Goal: Information Seeking & Learning: Check status

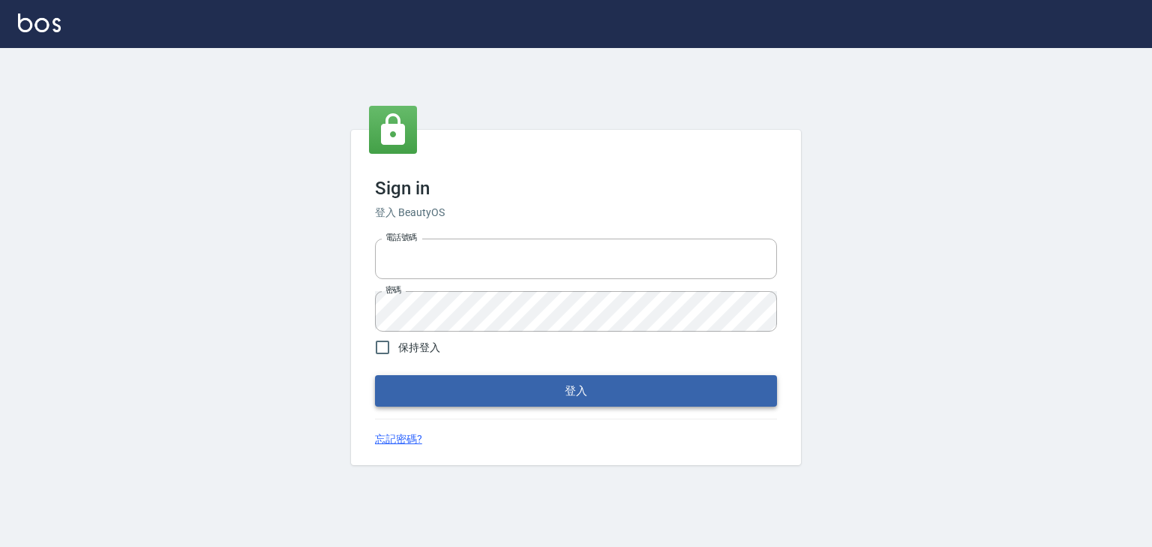
type input "0952331713"
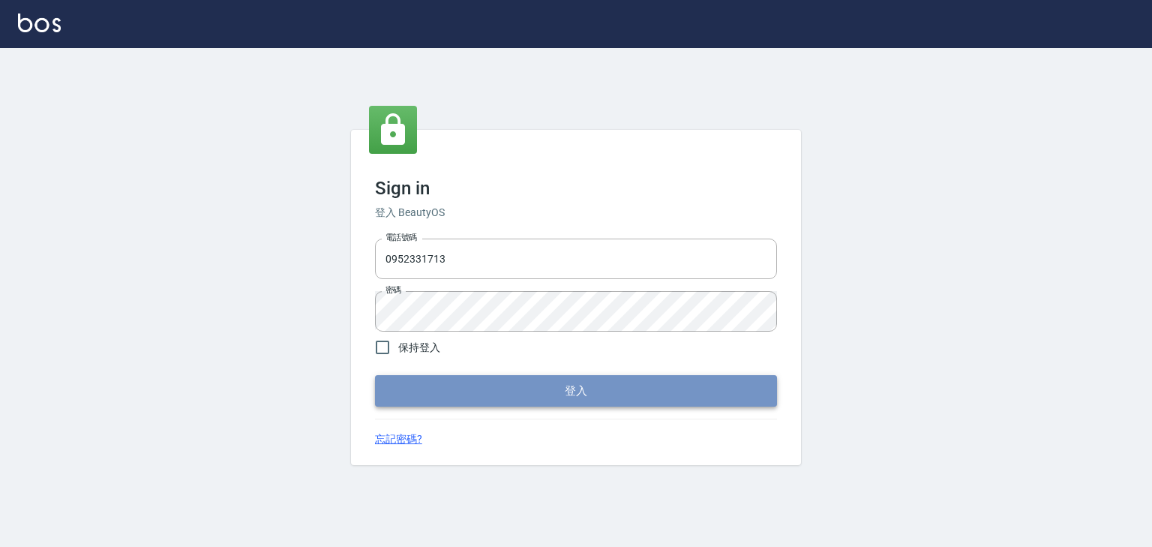
click at [546, 389] on button "登入" at bounding box center [576, 390] width 402 height 31
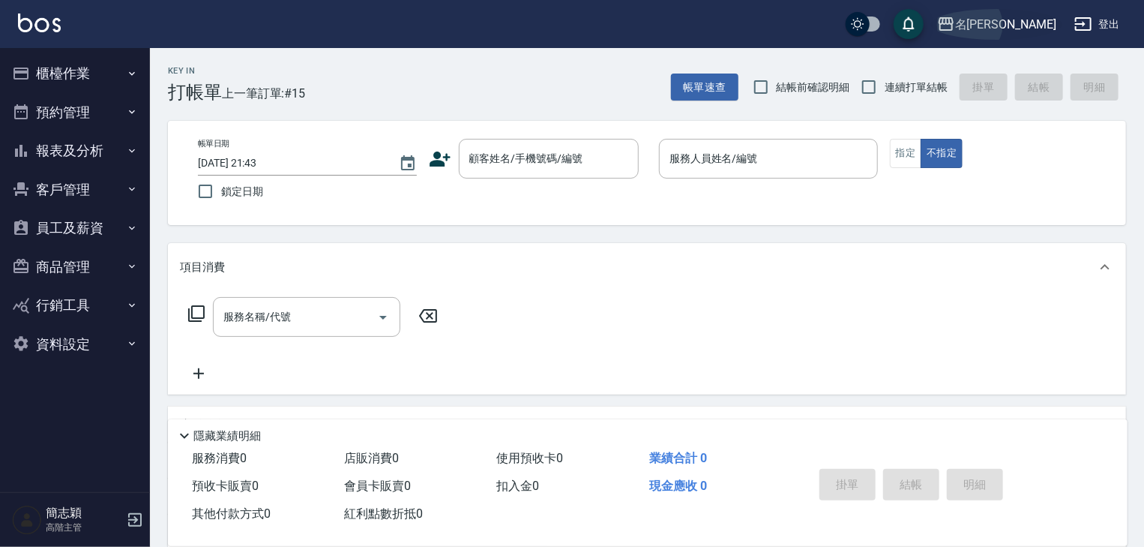
click at [1032, 21] on div "名[PERSON_NAME]" at bounding box center [1005, 24] width 101 height 19
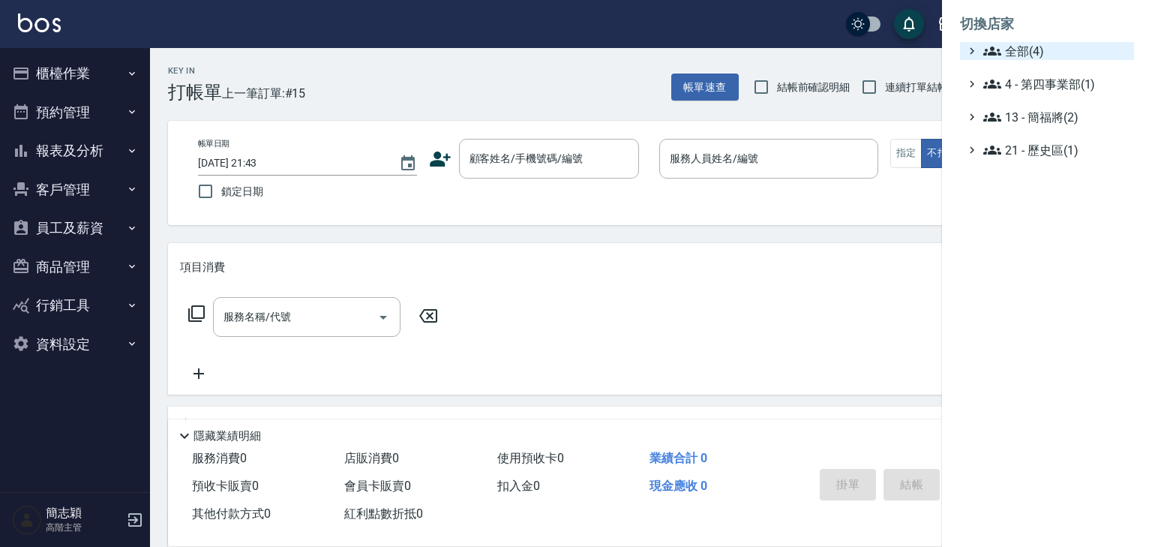
click at [1026, 49] on span "全部(4)" at bounding box center [1055, 51] width 145 height 18
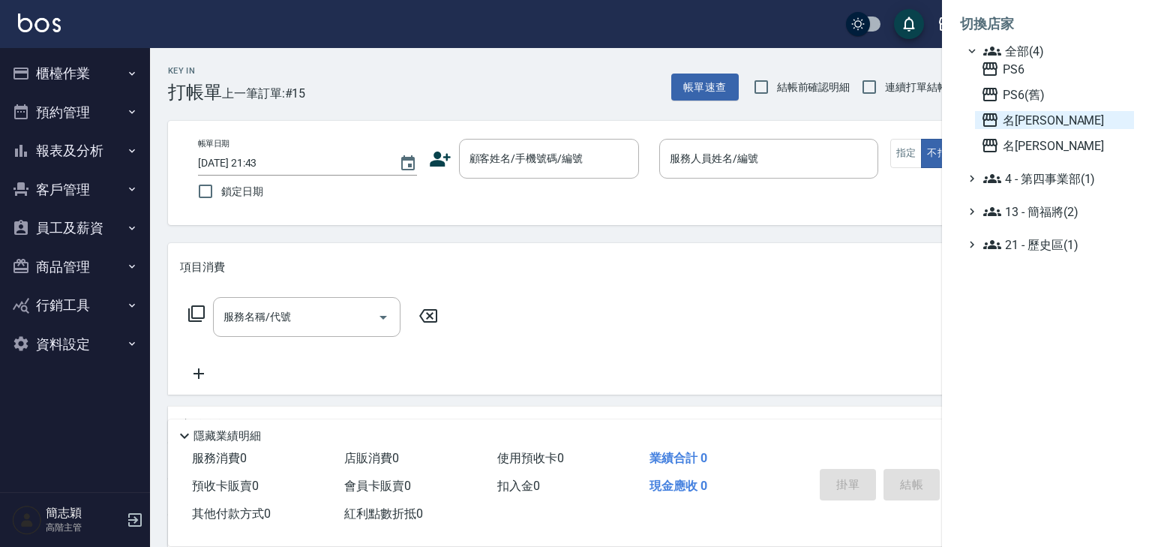
click at [1016, 115] on span "名[PERSON_NAME]" at bounding box center [1054, 120] width 147 height 18
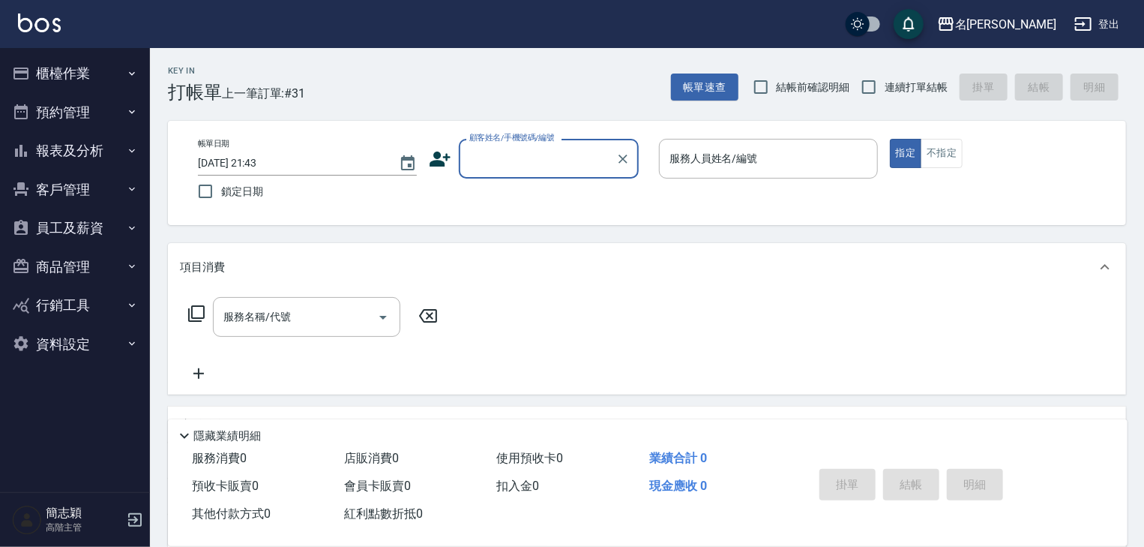
click at [129, 150] on icon "button" at bounding box center [132, 151] width 12 height 12
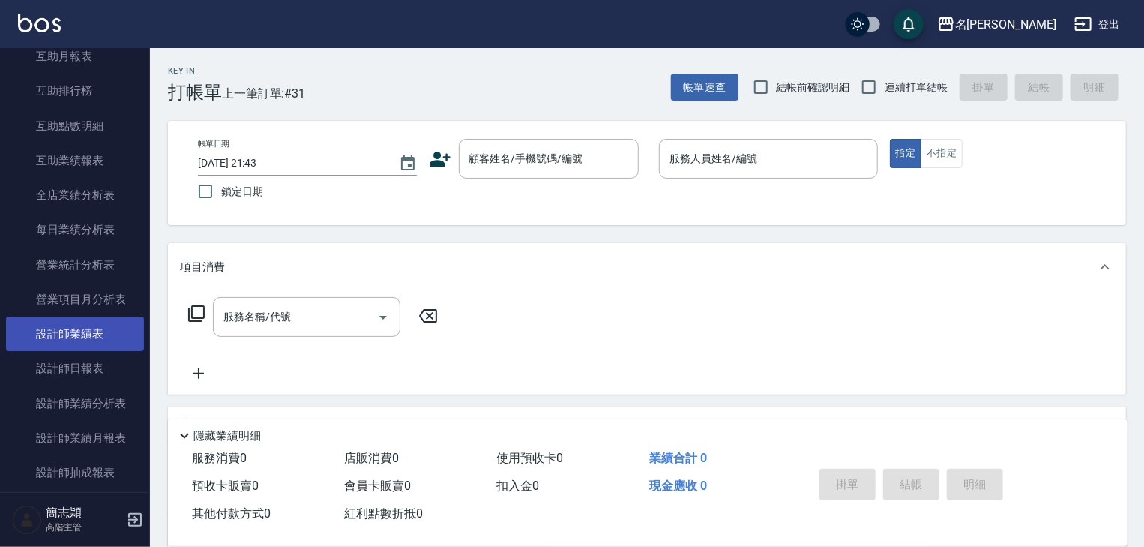
scroll to position [360, 0]
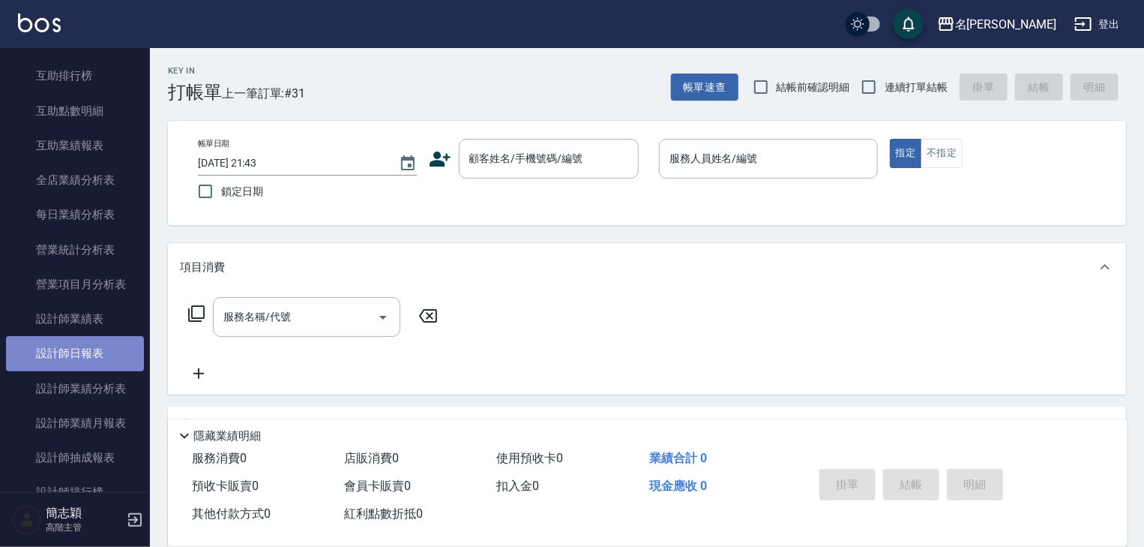
click at [88, 354] on link "設計師日報表" at bounding box center [75, 353] width 138 height 34
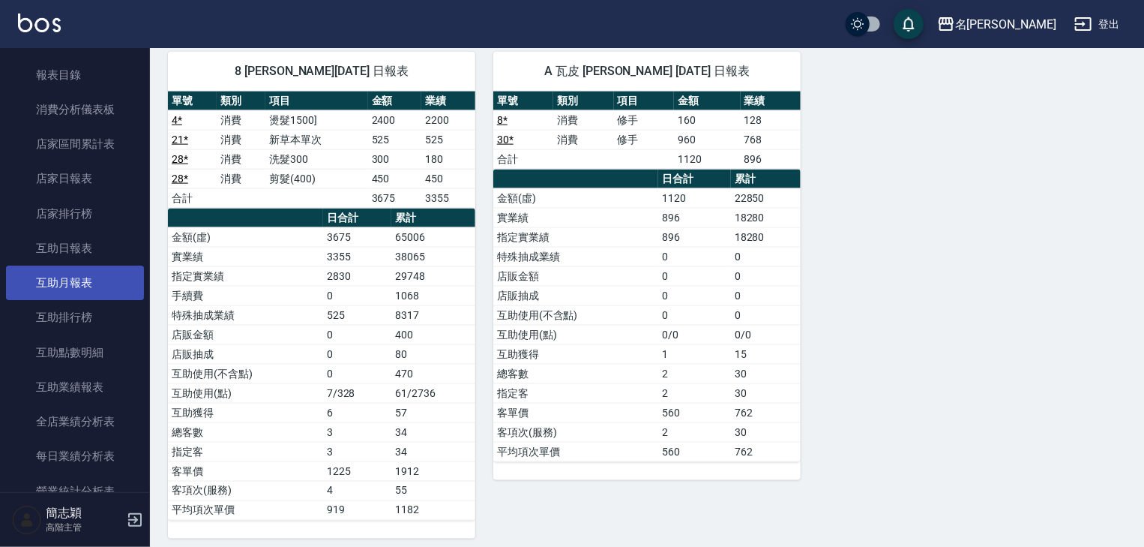
scroll to position [120, 0]
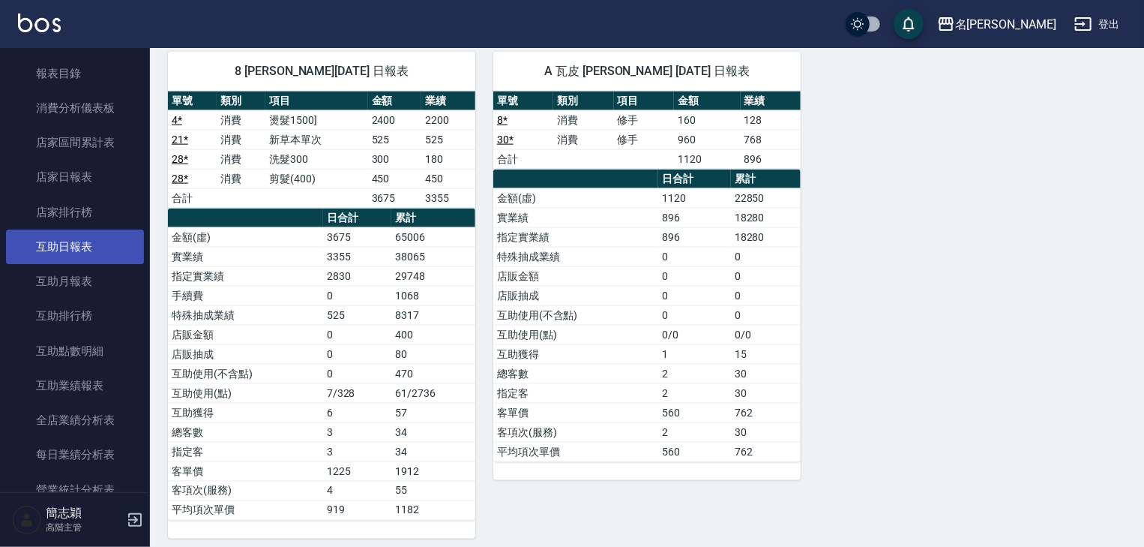
click at [93, 247] on link "互助日報表" at bounding box center [75, 246] width 138 height 34
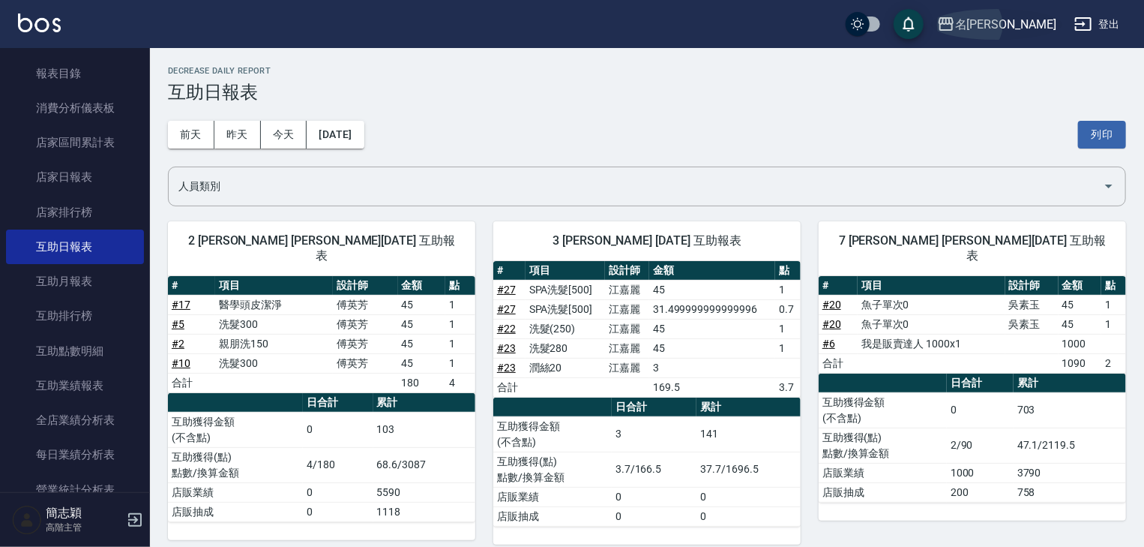
click at [1051, 19] on div "名[PERSON_NAME]" at bounding box center [1005, 24] width 101 height 19
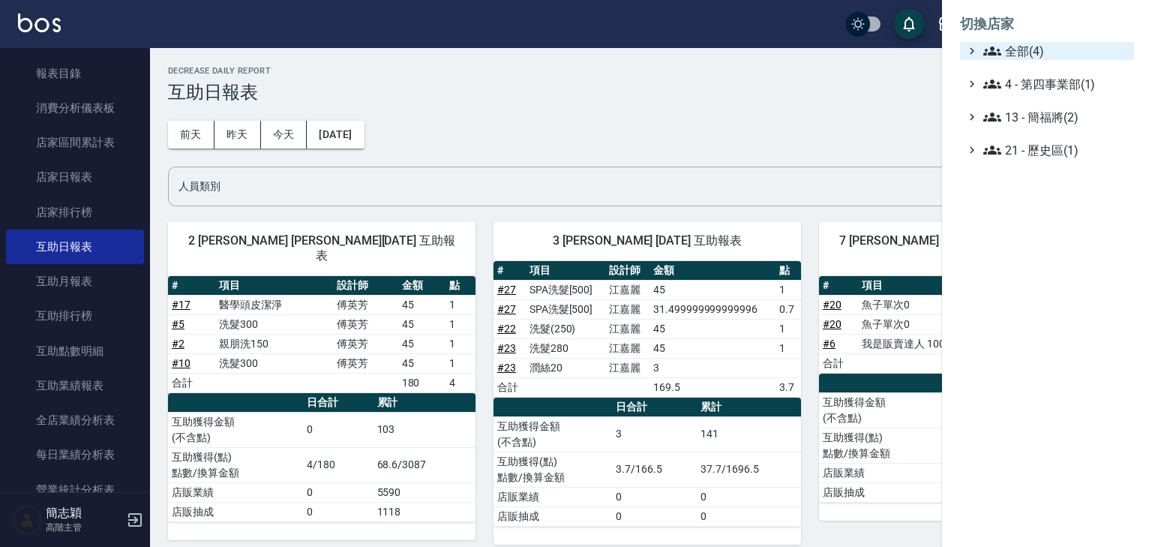
click at [1036, 51] on span "全部(4)" at bounding box center [1055, 51] width 145 height 18
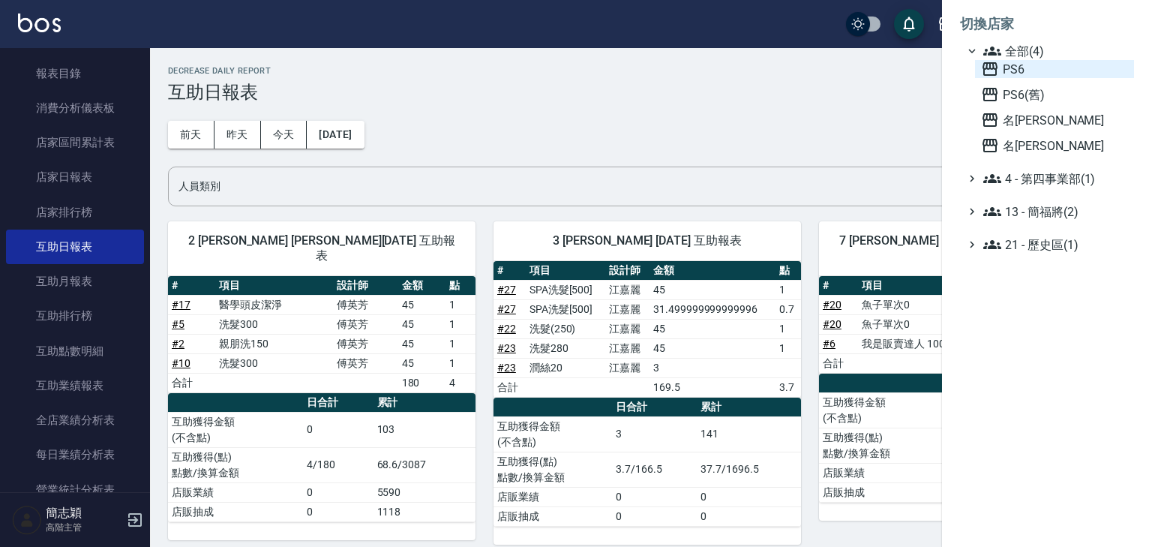
click at [1027, 70] on span "PS6" at bounding box center [1054, 69] width 147 height 18
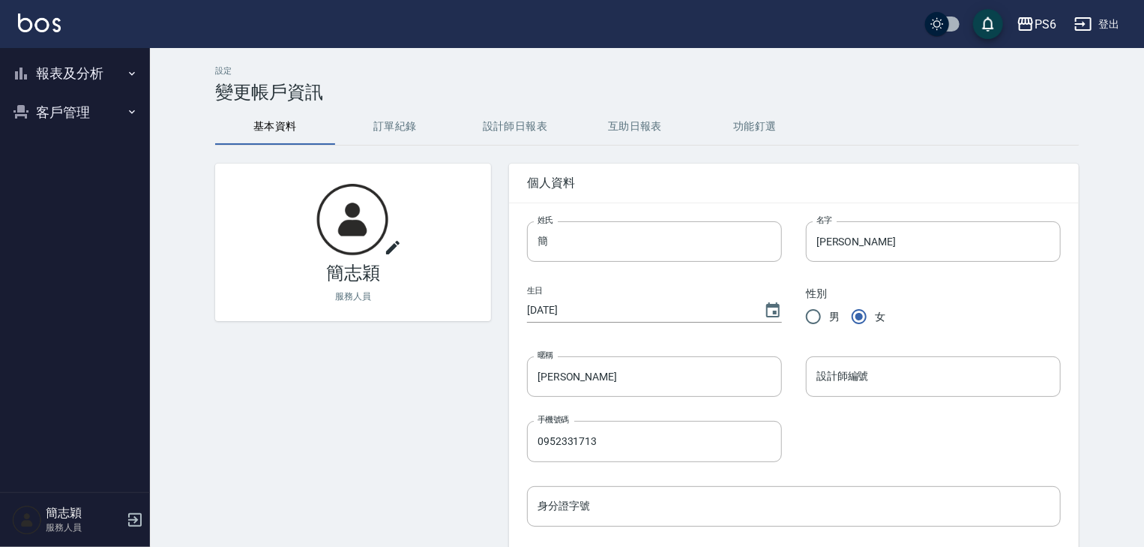
click at [126, 70] on icon "button" at bounding box center [132, 73] width 12 height 12
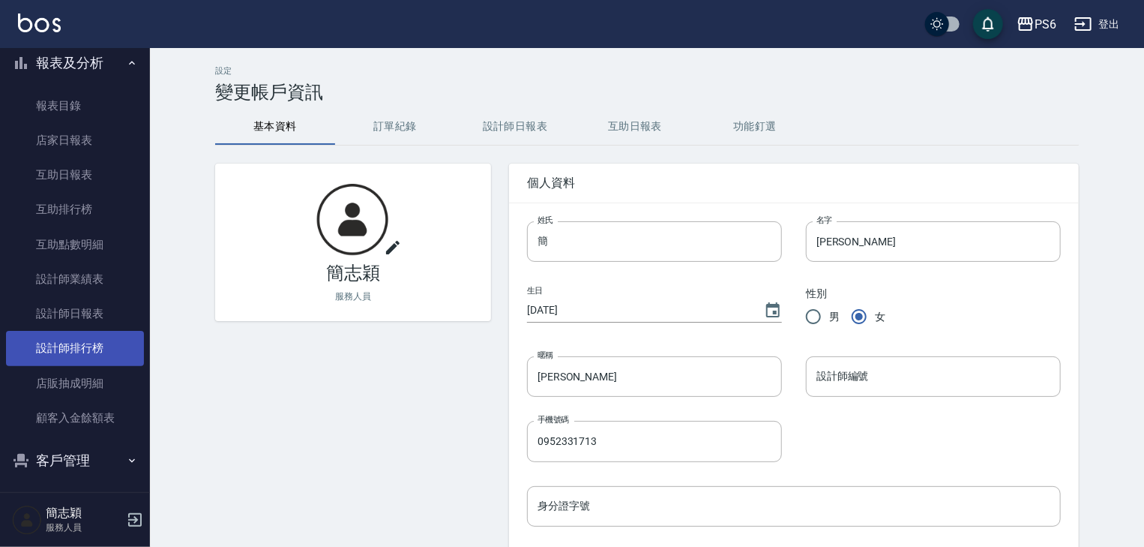
scroll to position [16, 0]
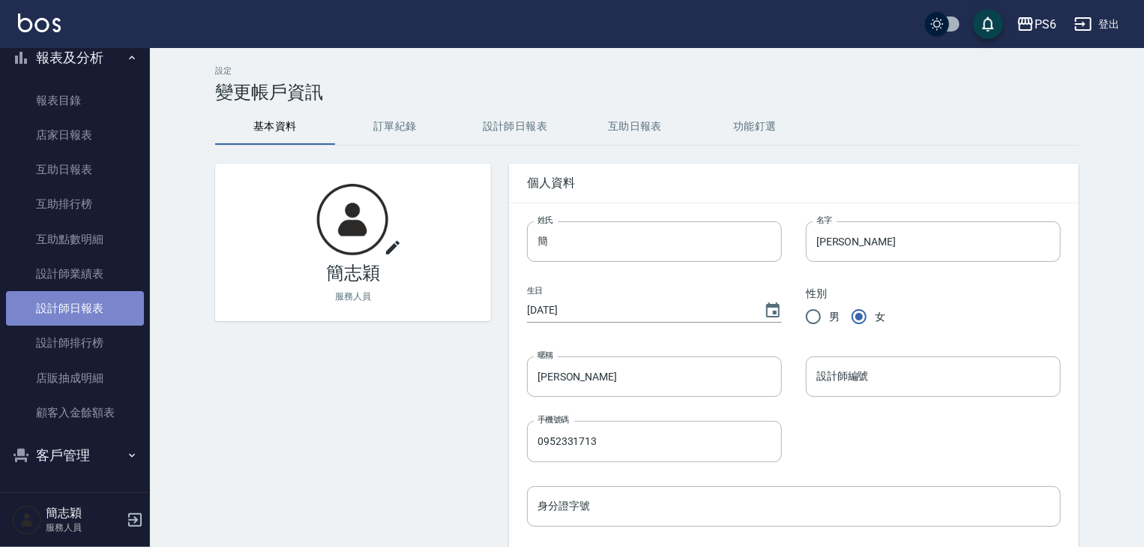
click at [91, 313] on link "設計師日報表" at bounding box center [75, 308] width 138 height 34
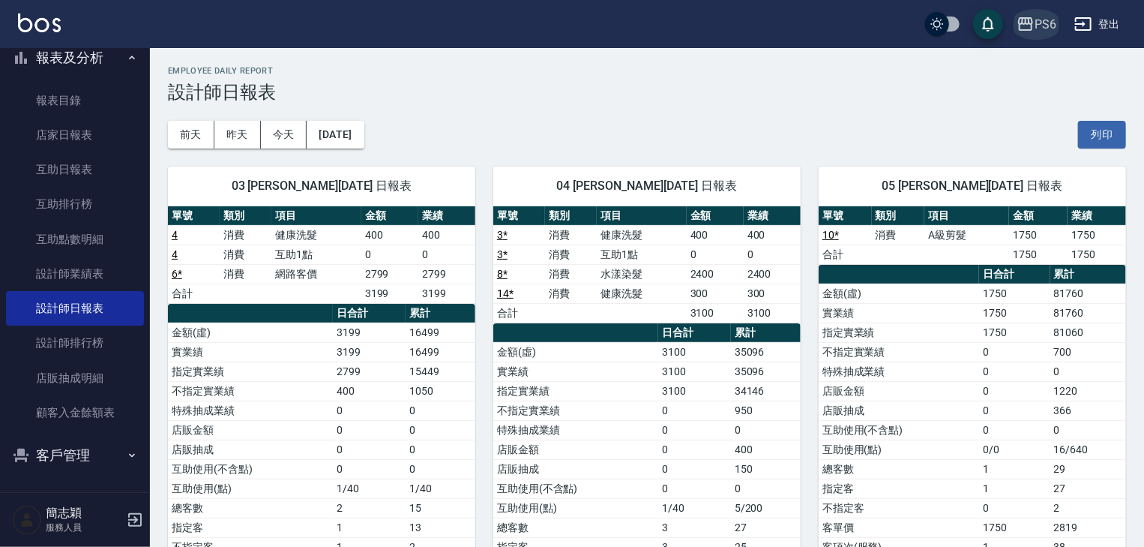
click at [1043, 21] on div "PS6" at bounding box center [1046, 24] width 22 height 19
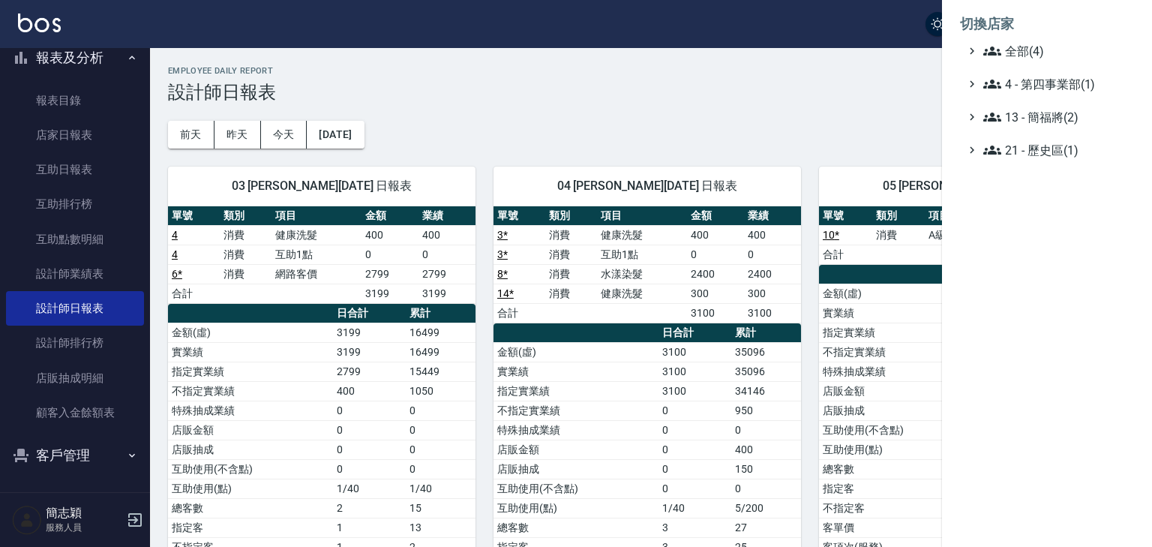
click at [759, 133] on div at bounding box center [576, 273] width 1152 height 547
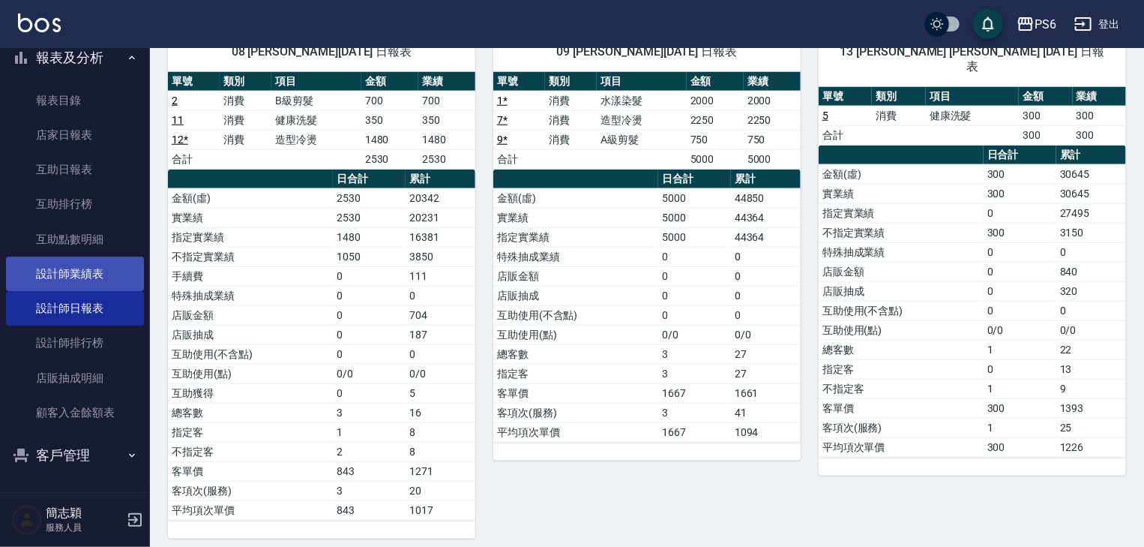
scroll to position [641, 0]
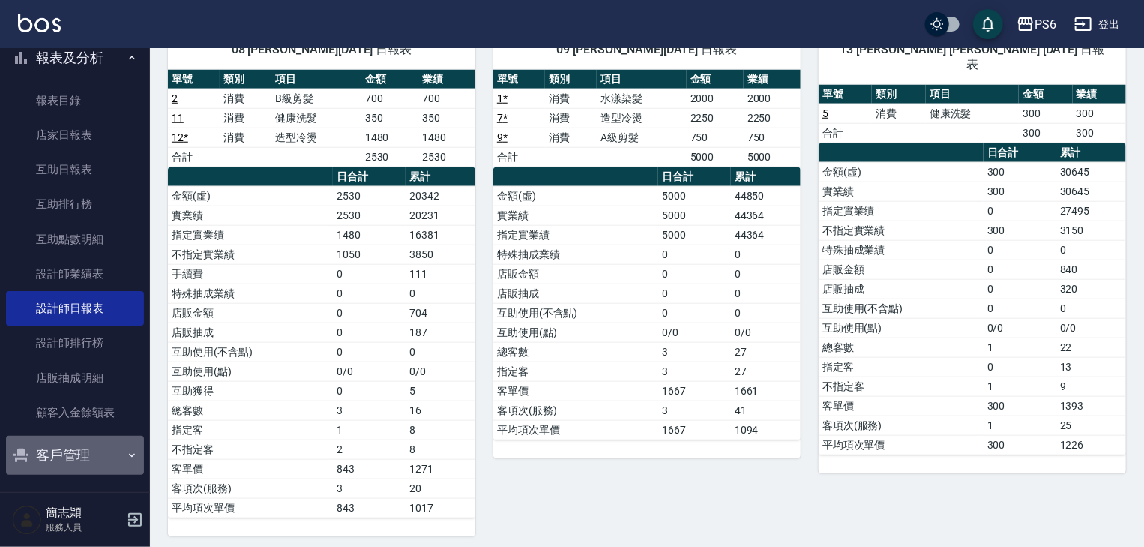
click at [126, 458] on icon "button" at bounding box center [132, 455] width 12 height 12
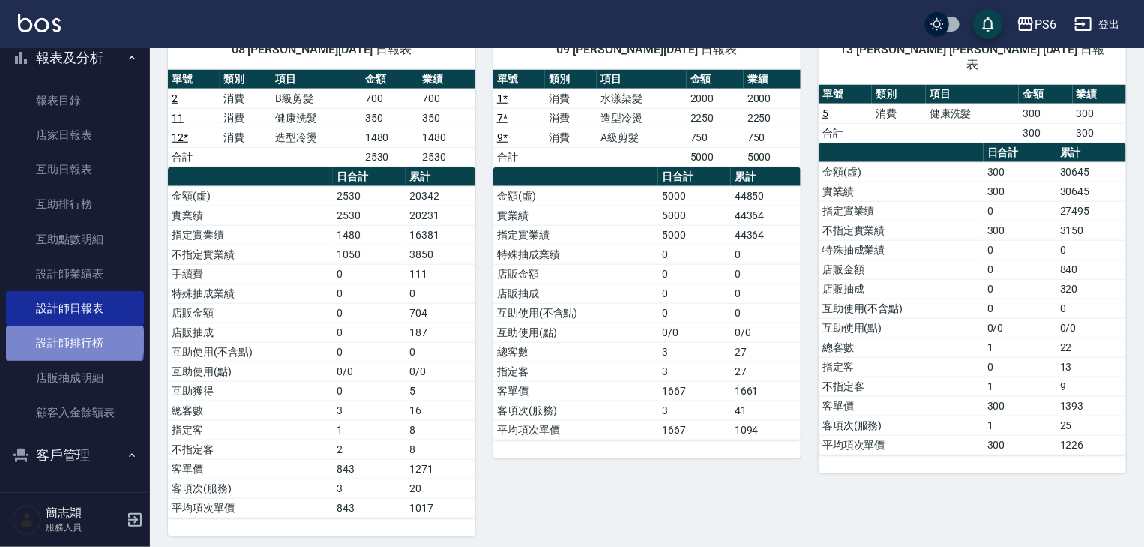
click at [73, 340] on link "設計師排行榜" at bounding box center [75, 342] width 138 height 34
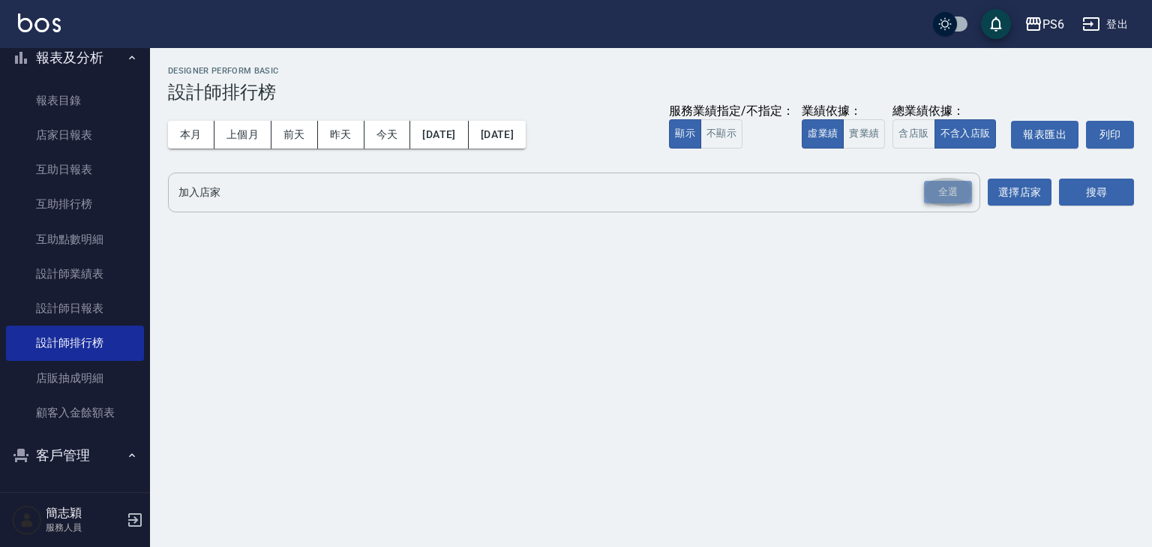
click at [955, 195] on div "全選" at bounding box center [948, 192] width 48 height 23
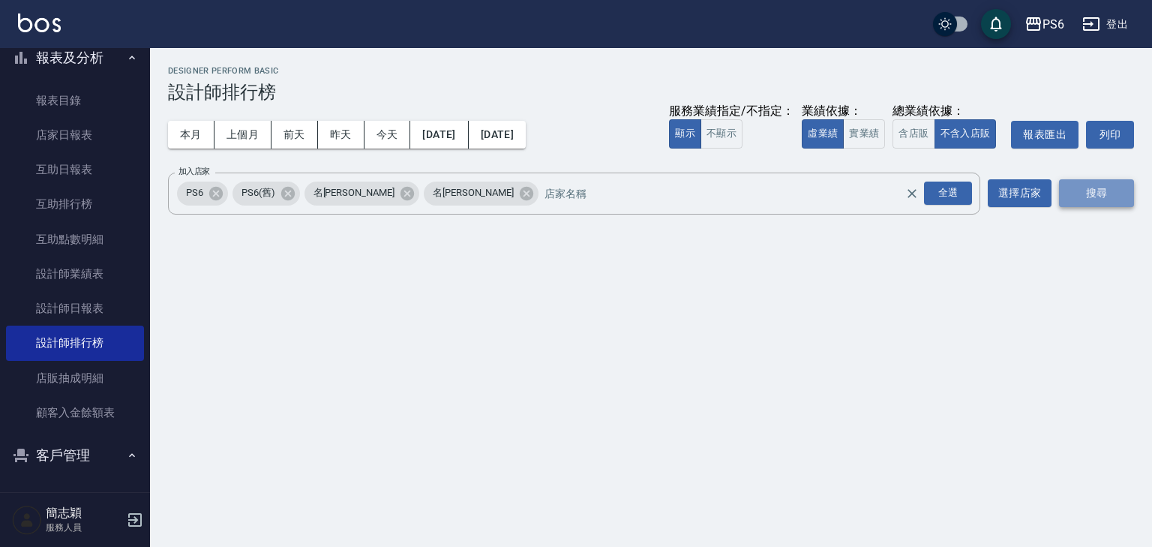
click at [1094, 193] on button "搜尋" at bounding box center [1096, 193] width 75 height 28
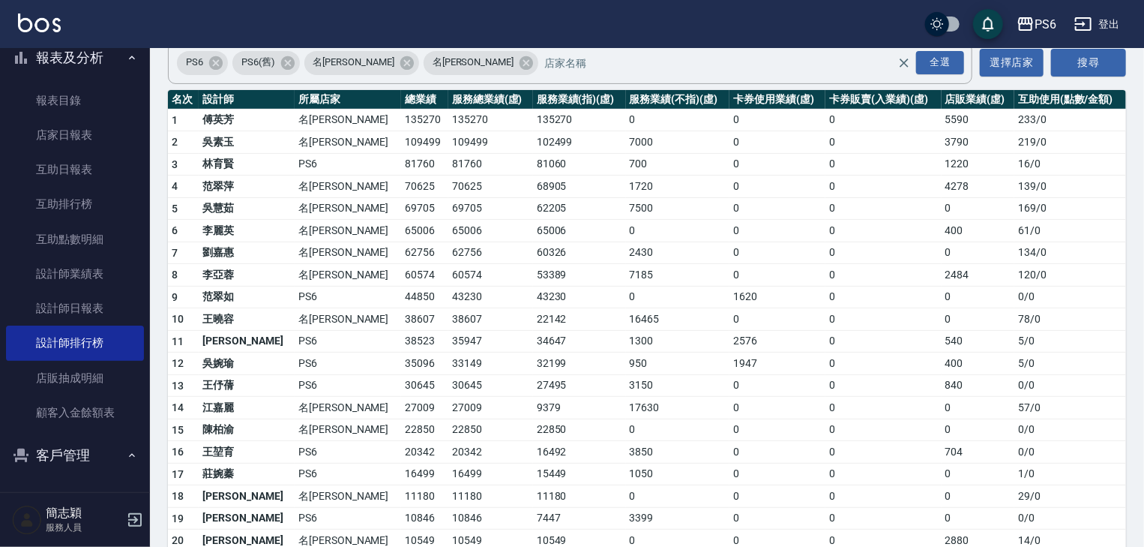
scroll to position [240, 0]
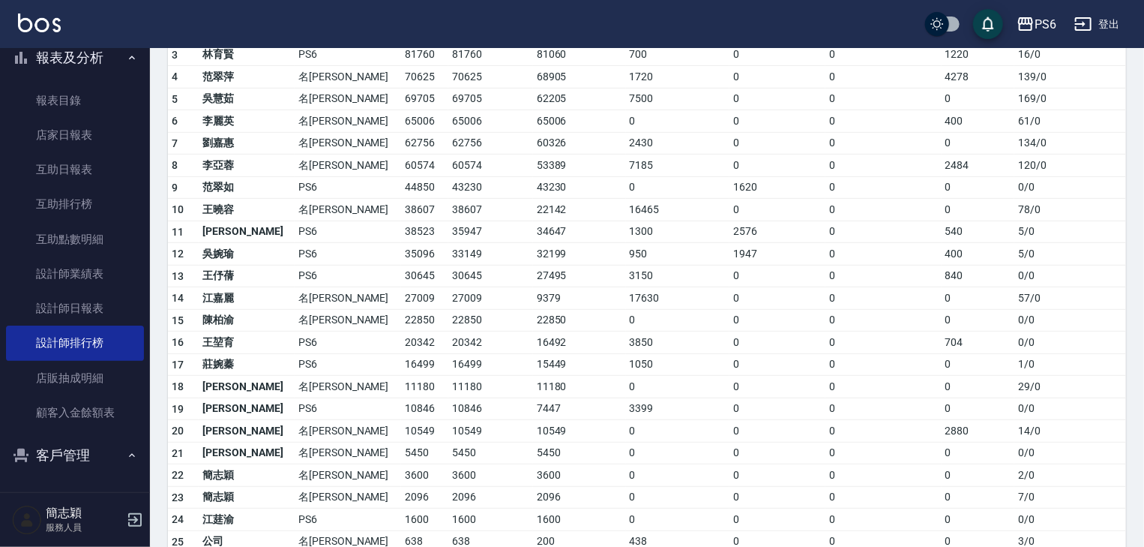
click at [1111, 21] on button "登出" at bounding box center [1098, 24] width 58 height 28
